Goal: Task Accomplishment & Management: Use online tool/utility

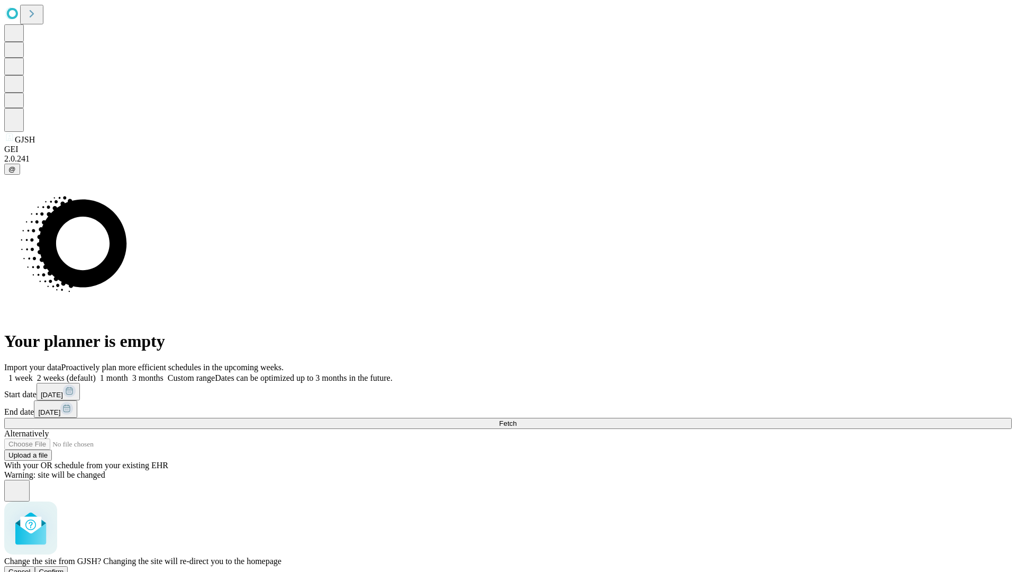
click at [64, 568] on span "Confirm" at bounding box center [51, 572] width 25 height 8
click at [33, 373] on label "1 week" at bounding box center [18, 377] width 29 height 9
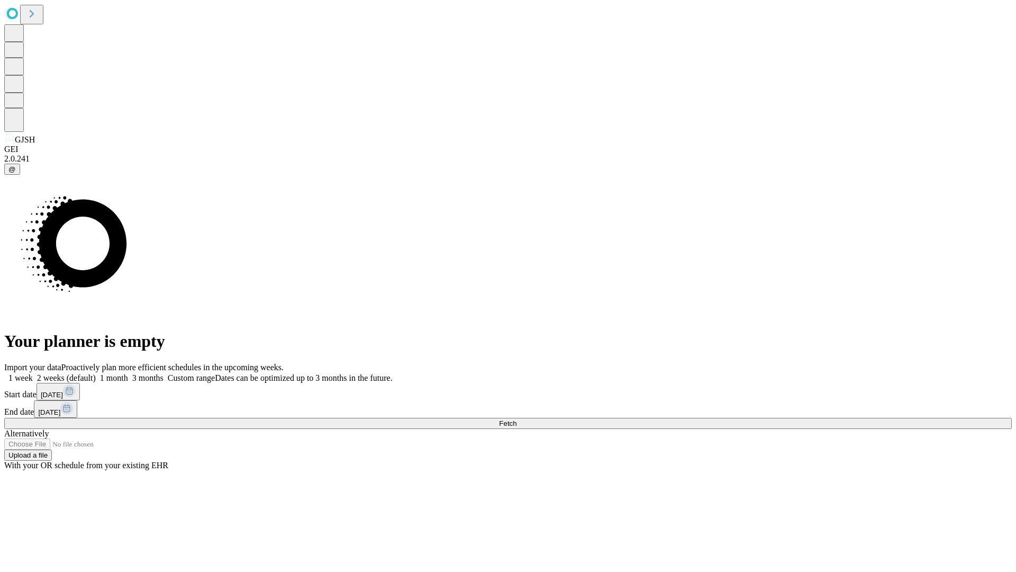
click at [517, 419] on span "Fetch" at bounding box center [507, 423] width 17 height 8
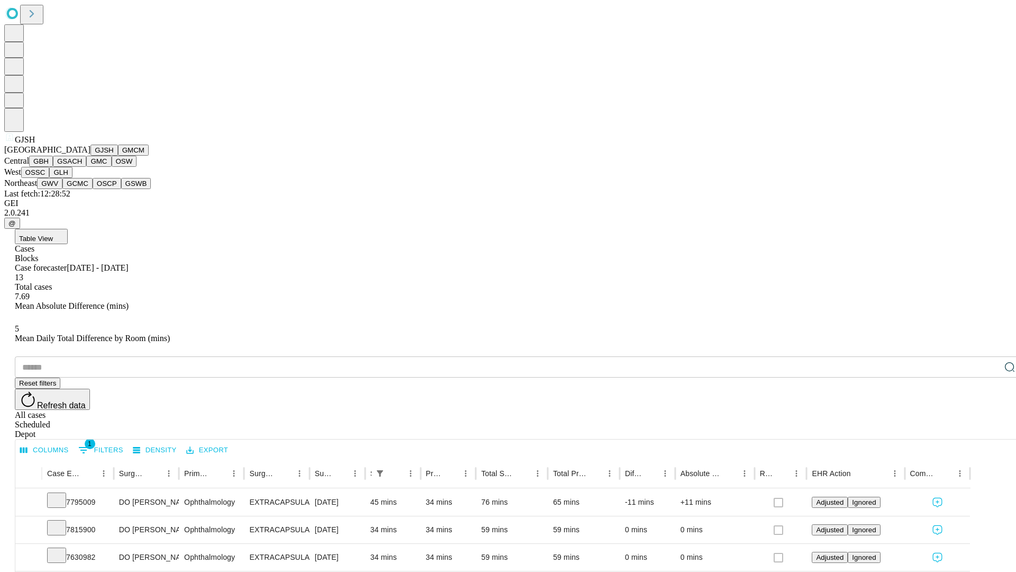
click at [118, 156] on button "GMCM" at bounding box center [133, 150] width 31 height 11
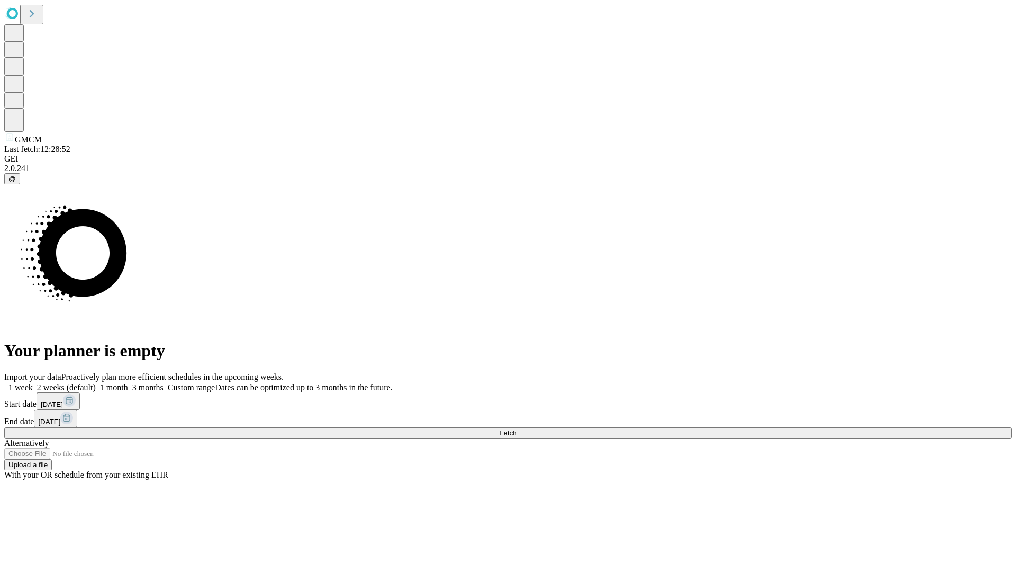
click at [33, 383] on label "1 week" at bounding box center [18, 387] width 29 height 9
click at [517, 429] on span "Fetch" at bounding box center [507, 433] width 17 height 8
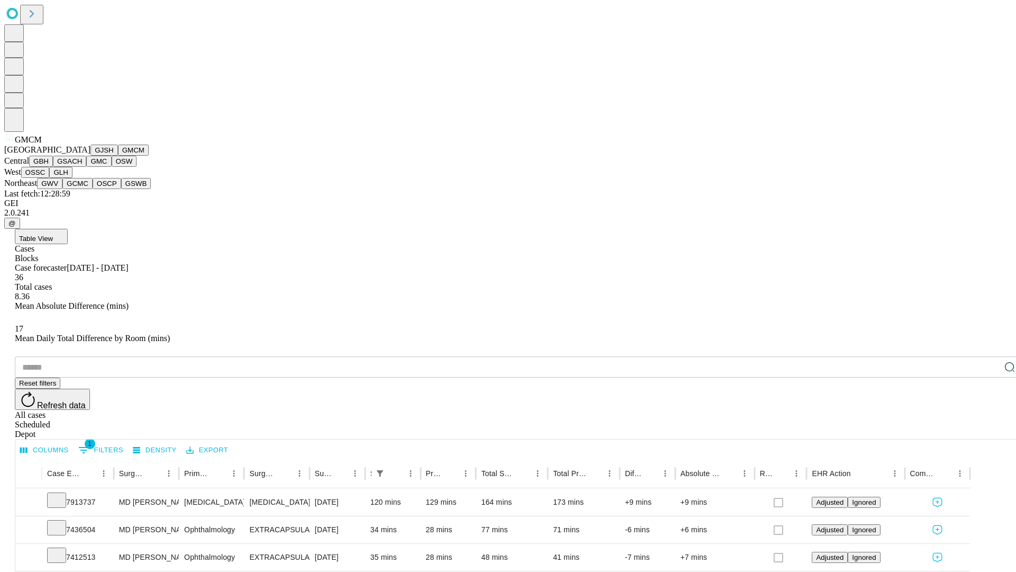
click at [53, 167] on button "GBH" at bounding box center [41, 161] width 24 height 11
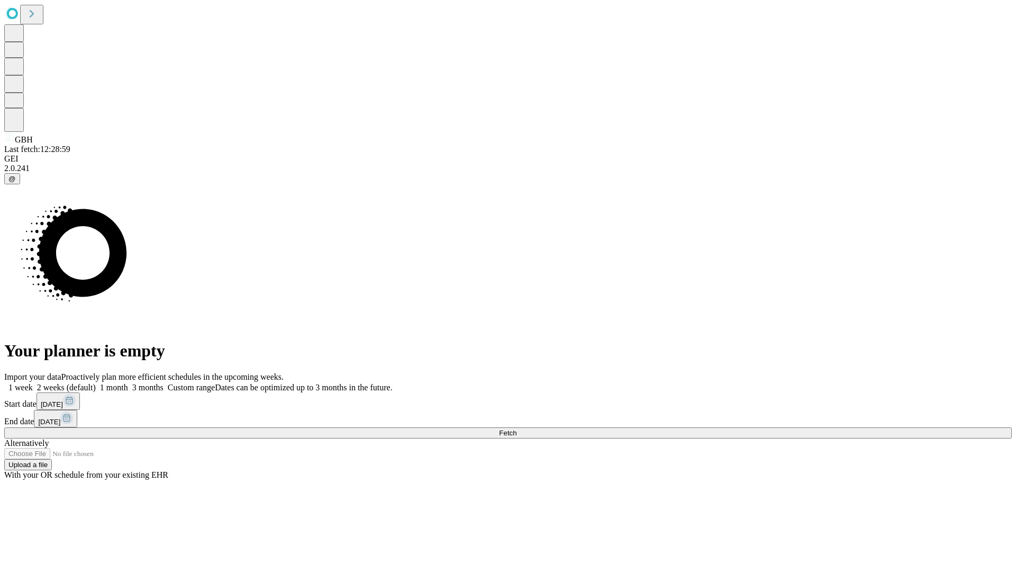
click at [33, 383] on label "1 week" at bounding box center [18, 387] width 29 height 9
click at [517, 429] on span "Fetch" at bounding box center [507, 433] width 17 height 8
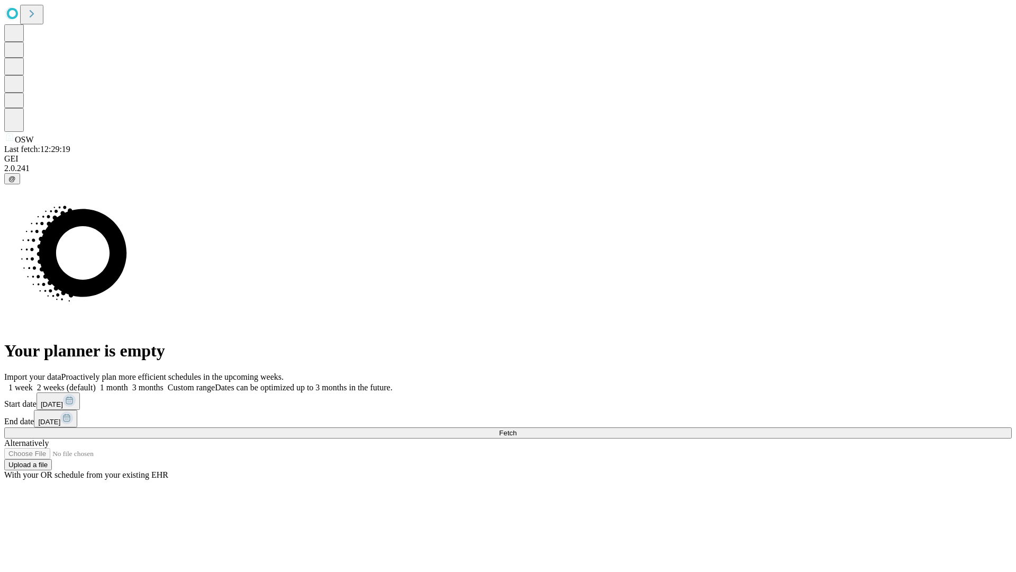
click at [33, 383] on label "1 week" at bounding box center [18, 387] width 29 height 9
click at [517, 429] on span "Fetch" at bounding box center [507, 433] width 17 height 8
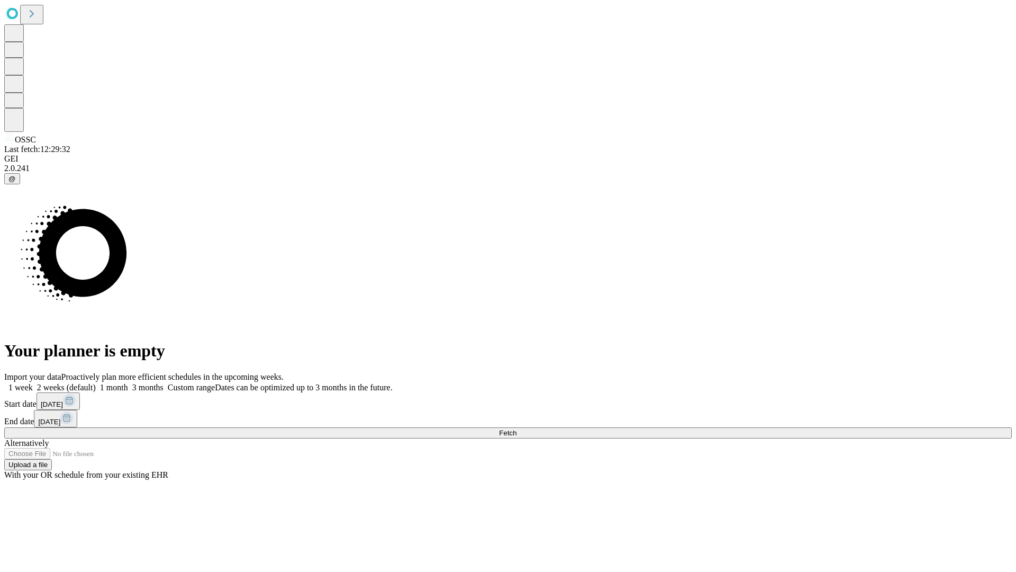
click at [33, 383] on label "1 week" at bounding box center [18, 387] width 29 height 9
click at [517, 429] on span "Fetch" at bounding box center [507, 433] width 17 height 8
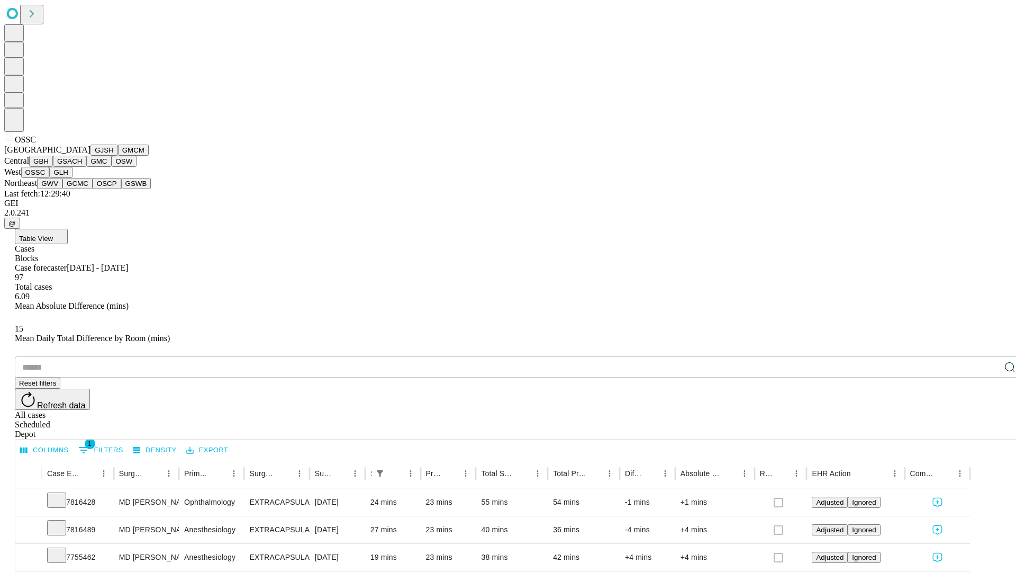
click at [72, 178] on button "GLH" at bounding box center [60, 172] width 23 height 11
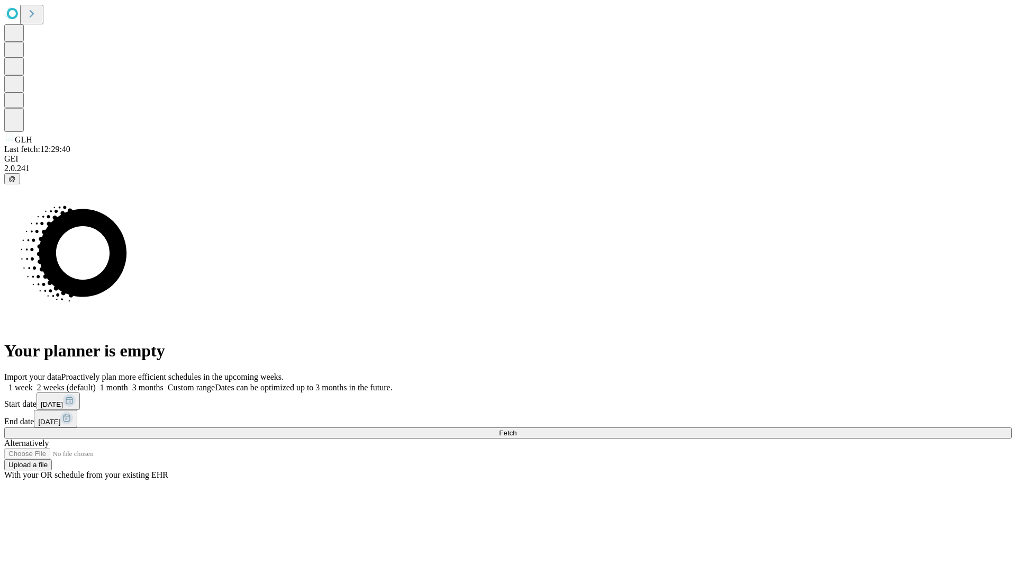
click at [33, 383] on label "1 week" at bounding box center [18, 387] width 29 height 9
click at [517, 429] on span "Fetch" at bounding box center [507, 433] width 17 height 8
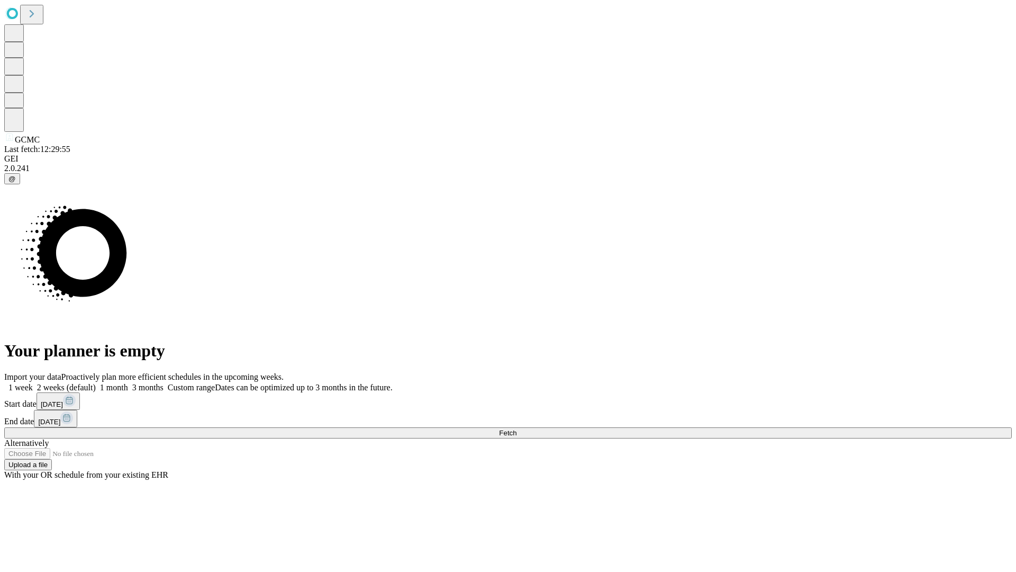
click at [33, 383] on label "1 week" at bounding box center [18, 387] width 29 height 9
click at [517, 429] on span "Fetch" at bounding box center [507, 433] width 17 height 8
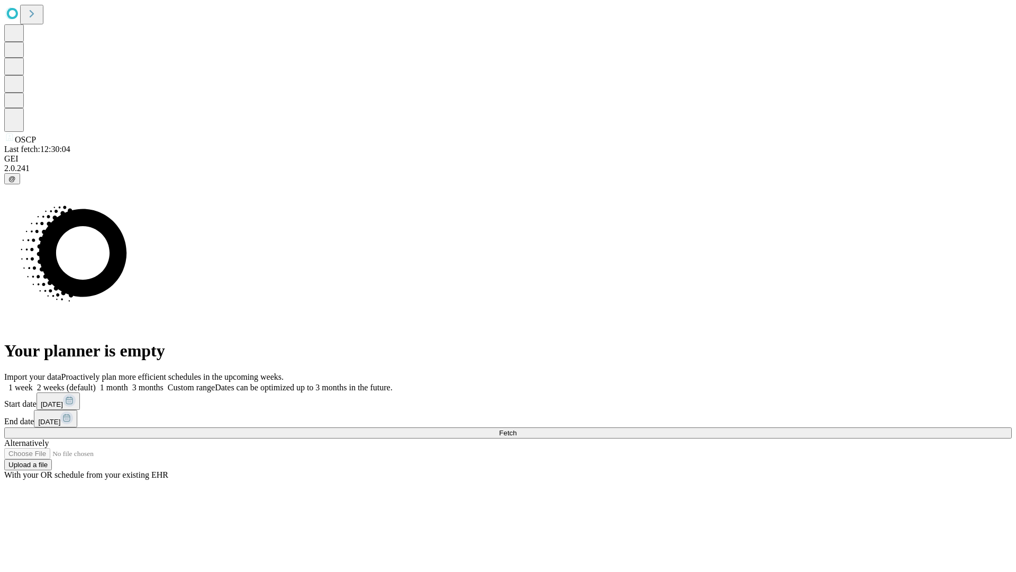
click at [33, 383] on label "1 week" at bounding box center [18, 387] width 29 height 9
click at [517, 429] on span "Fetch" at bounding box center [507, 433] width 17 height 8
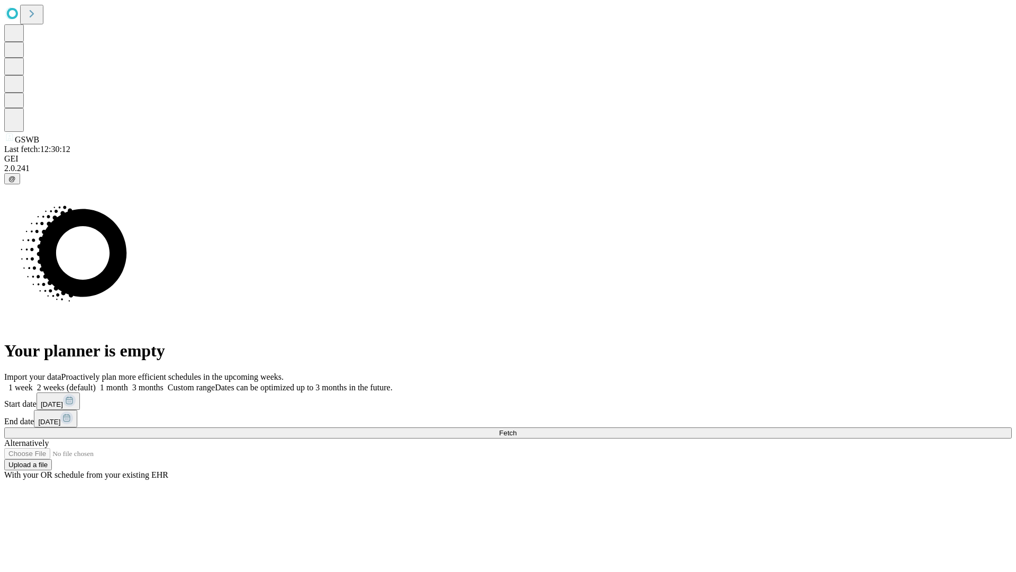
click at [33, 383] on label "1 week" at bounding box center [18, 387] width 29 height 9
click at [517, 429] on span "Fetch" at bounding box center [507, 433] width 17 height 8
